Goal: Check status: Check status

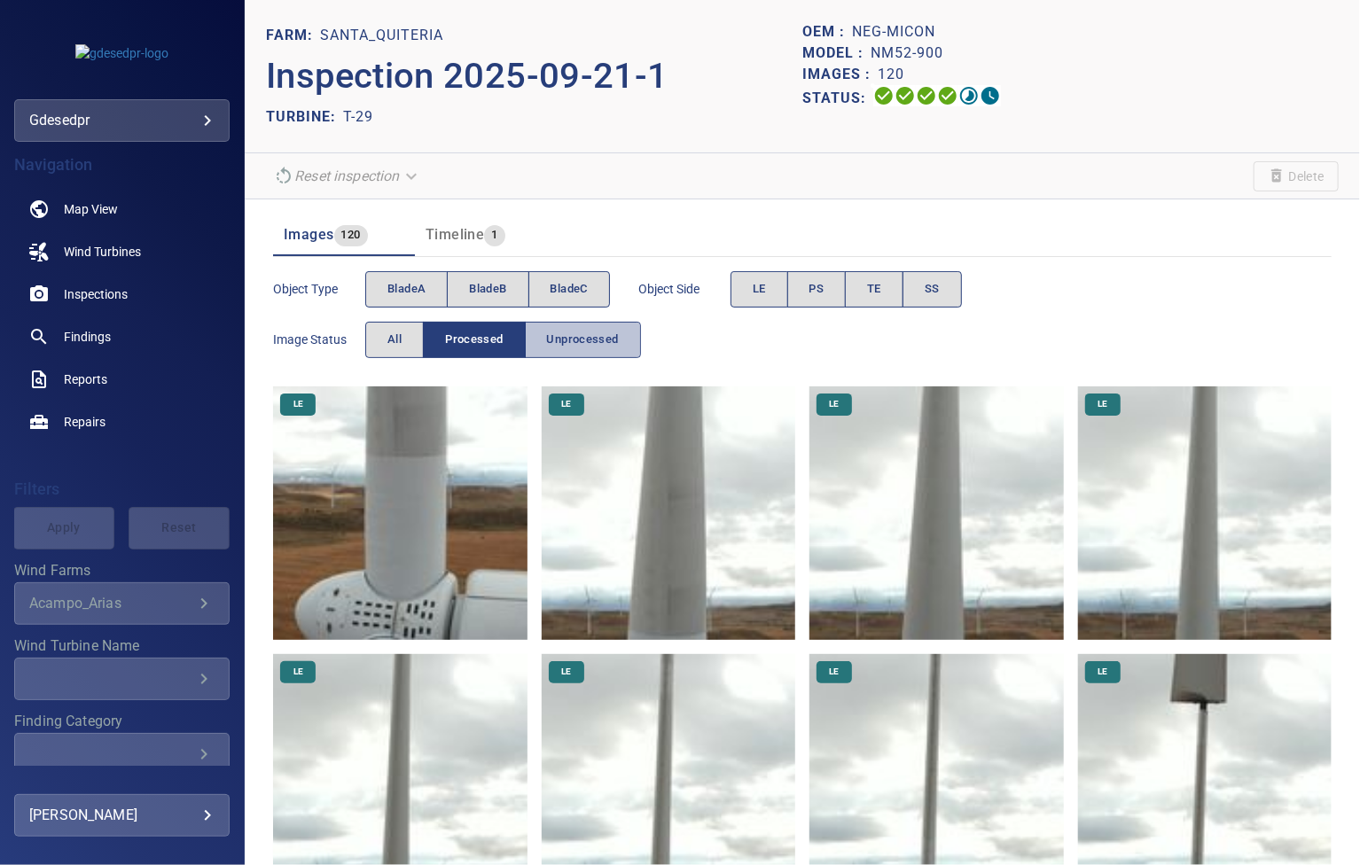
click at [601, 336] on span "Unprocessed" at bounding box center [583, 340] width 72 height 20
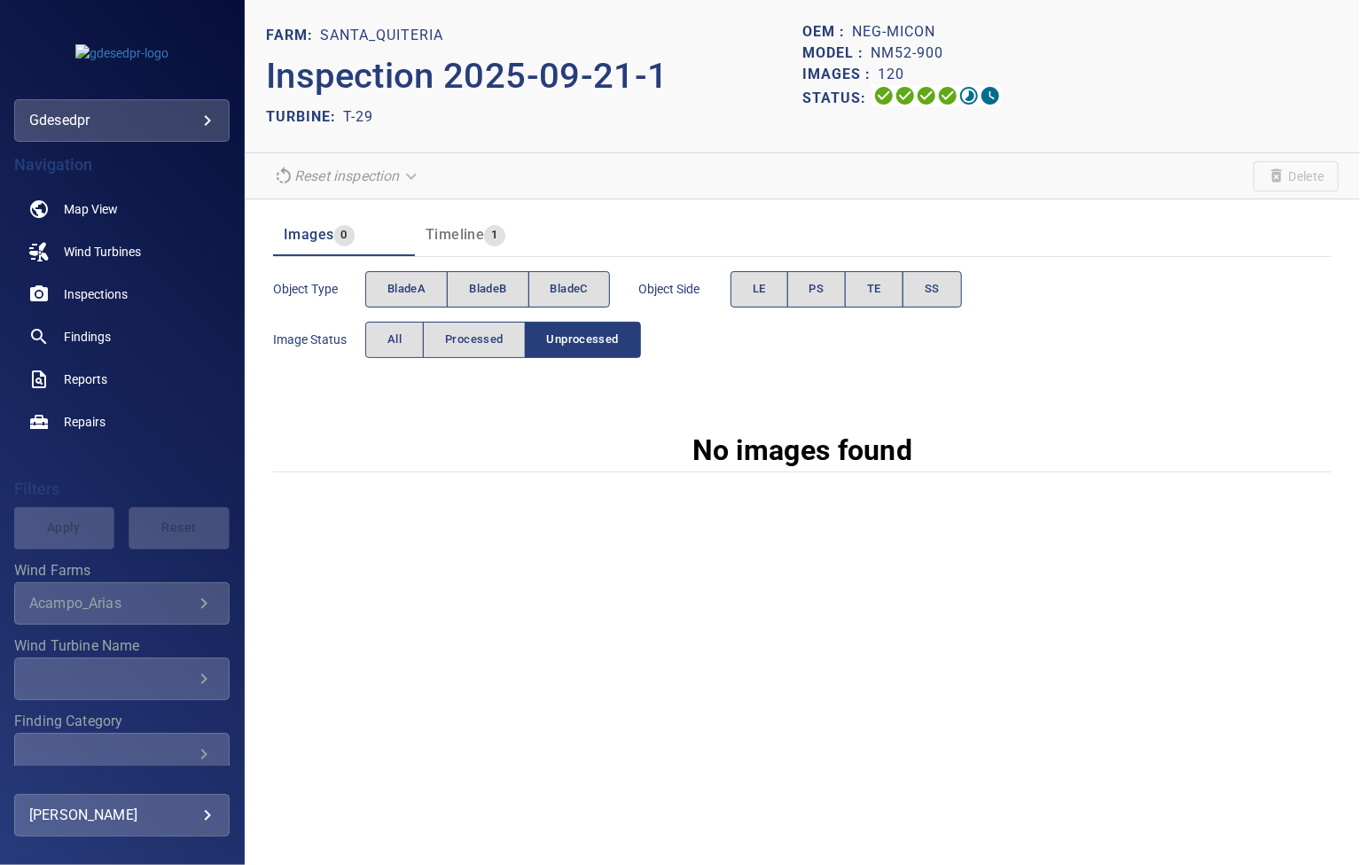
click at [96, 118] on body "**********" at bounding box center [680, 432] width 1360 height 865
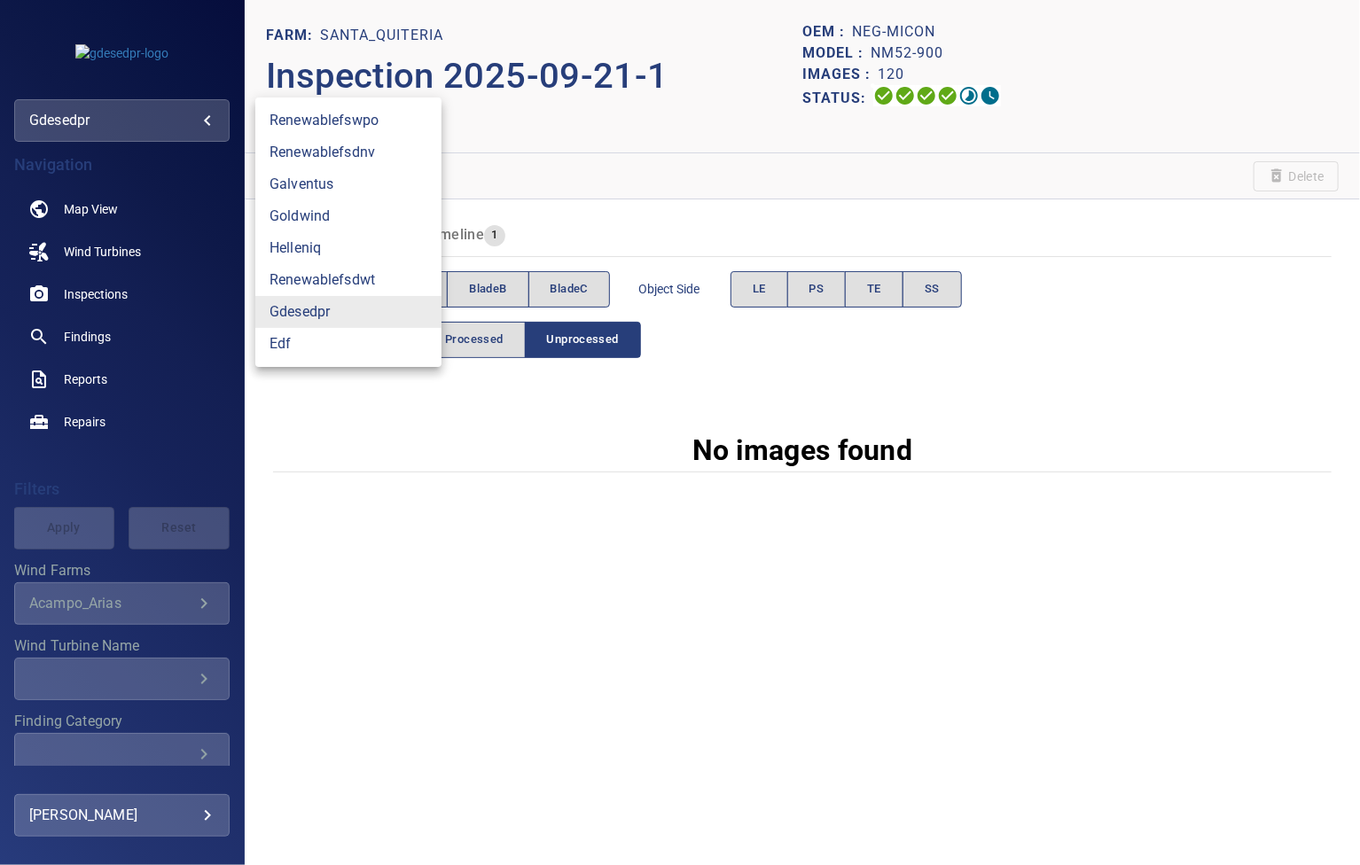
click at [328, 6] on div at bounding box center [680, 432] width 1360 height 865
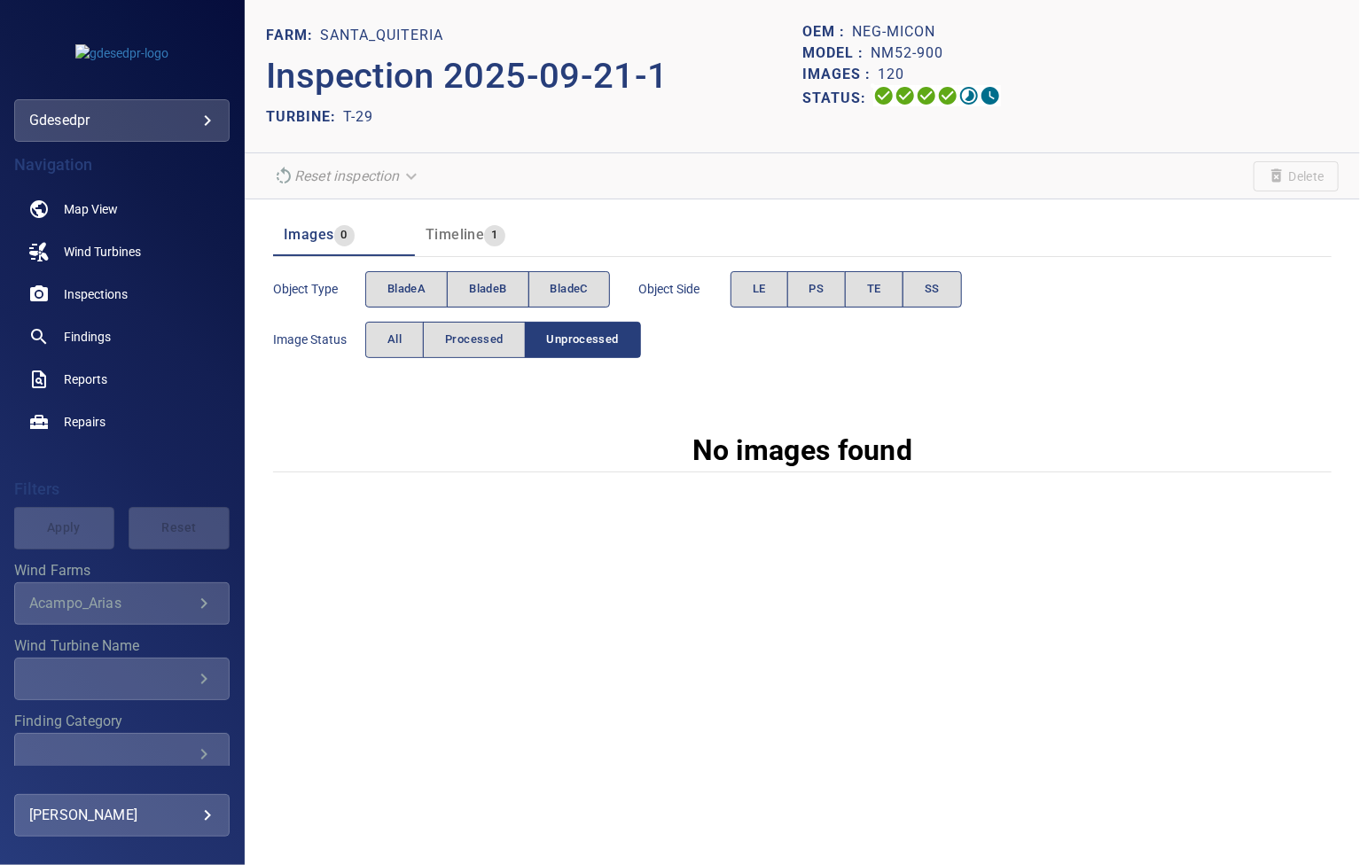
click at [137, 120] on body "**********" at bounding box center [680, 432] width 1360 height 865
